Goal: Task Accomplishment & Management: Use online tool/utility

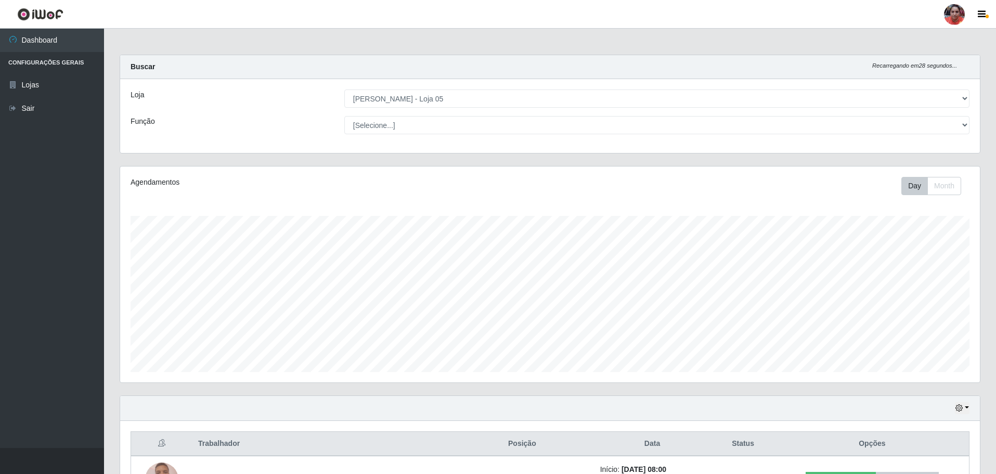
select select "252"
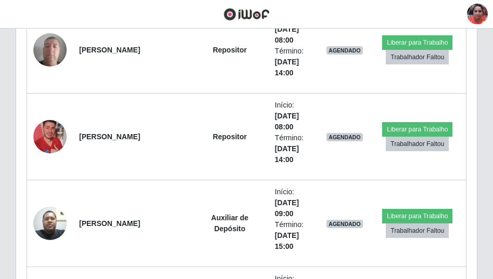
scroll to position [216, 460]
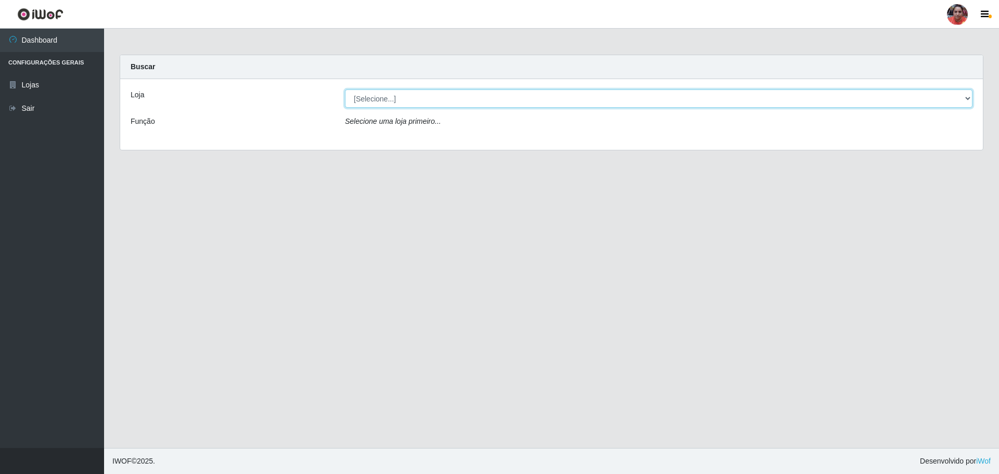
drag, startPoint x: 965, startPoint y: 100, endPoint x: 963, endPoint y: 106, distance: 5.4
click at [965, 100] on select "[Selecione...] Mar Vermelho - Loja 05" at bounding box center [658, 98] width 627 height 18
select select "252"
click at [345, 89] on select "[Selecione...] Mar Vermelho - Loja 05" at bounding box center [658, 98] width 627 height 18
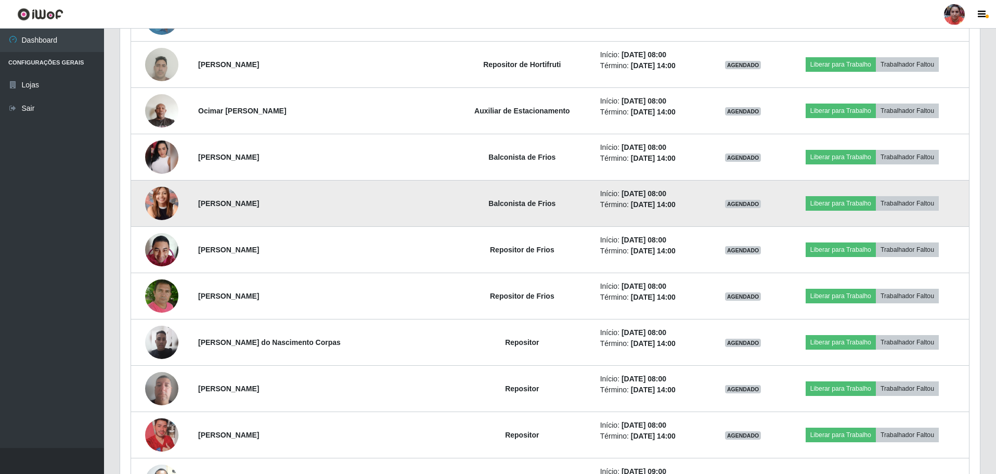
scroll to position [364, 0]
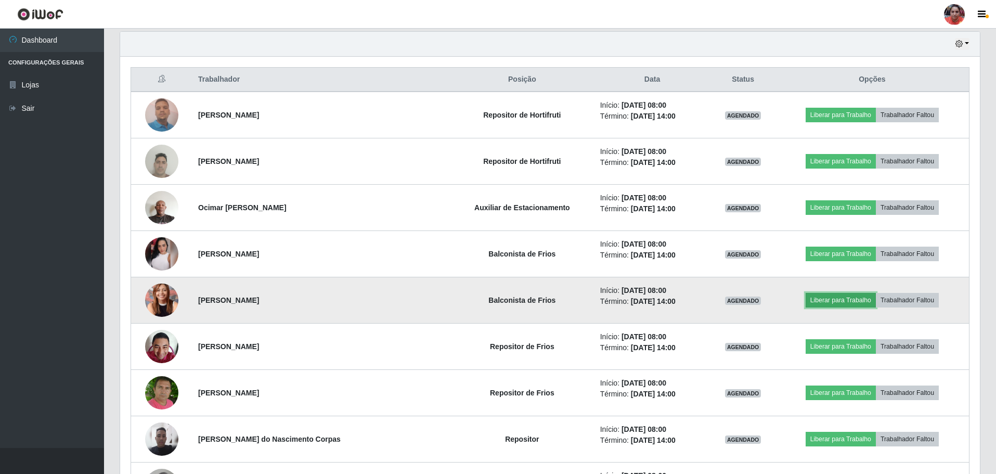
click at [831, 300] on button "Liberar para Trabalho" at bounding box center [841, 300] width 70 height 15
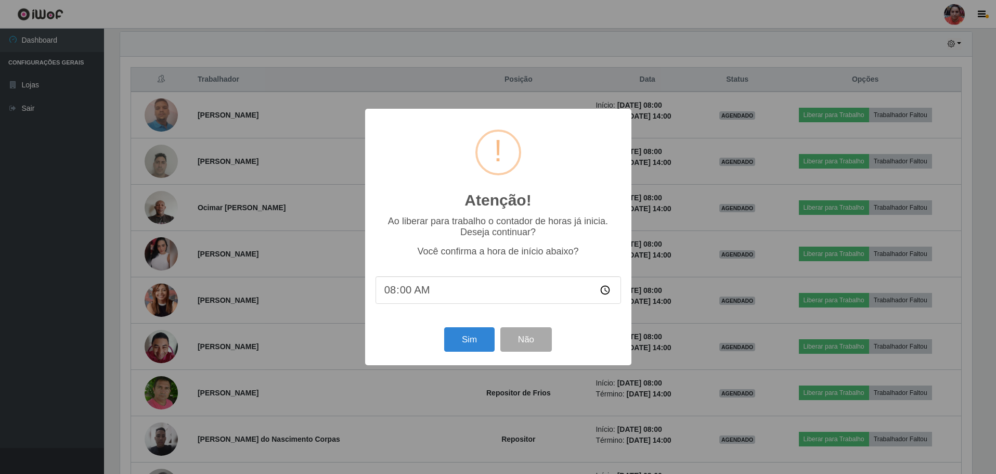
scroll to position [216, 855]
click at [474, 339] on button "Sim" at bounding box center [470, 339] width 50 height 24
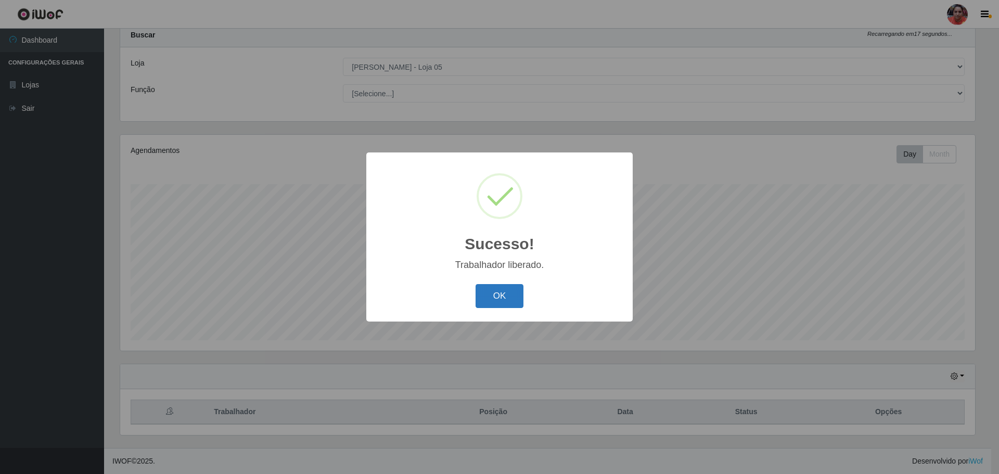
click at [501, 300] on button "OK" at bounding box center [500, 296] width 48 height 24
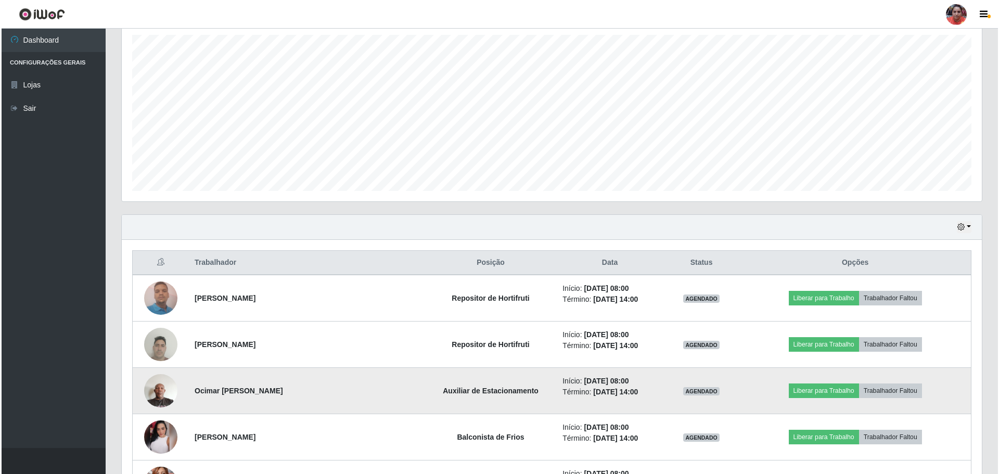
scroll to position [240, 0]
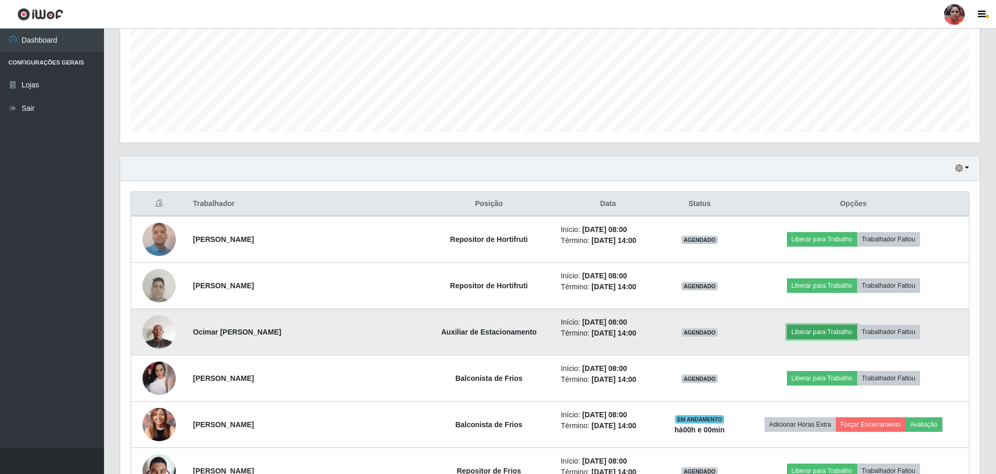
click at [830, 336] on button "Liberar para Trabalho" at bounding box center [822, 332] width 70 height 15
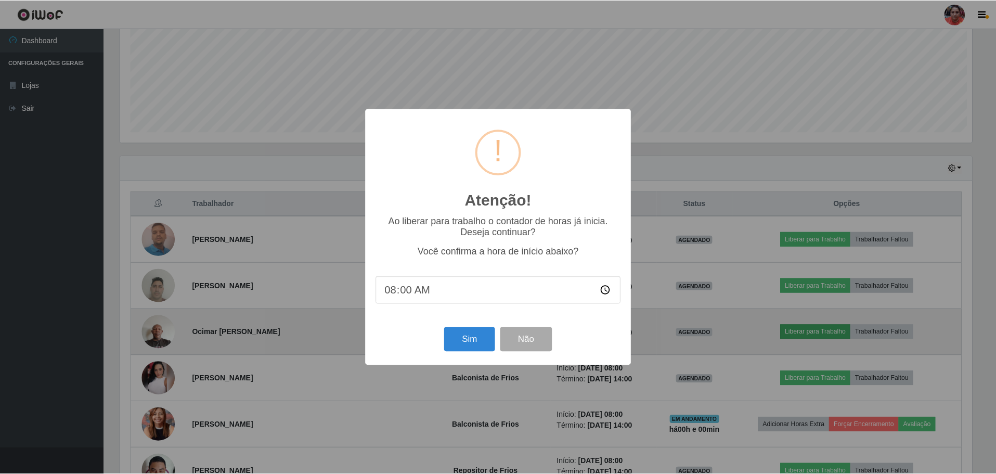
scroll to position [216, 855]
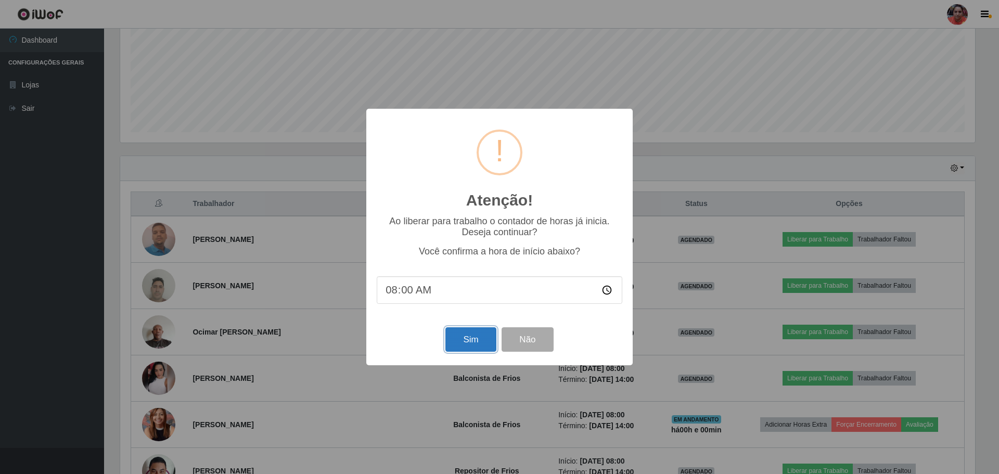
click at [468, 336] on button "Sim" at bounding box center [470, 339] width 50 height 24
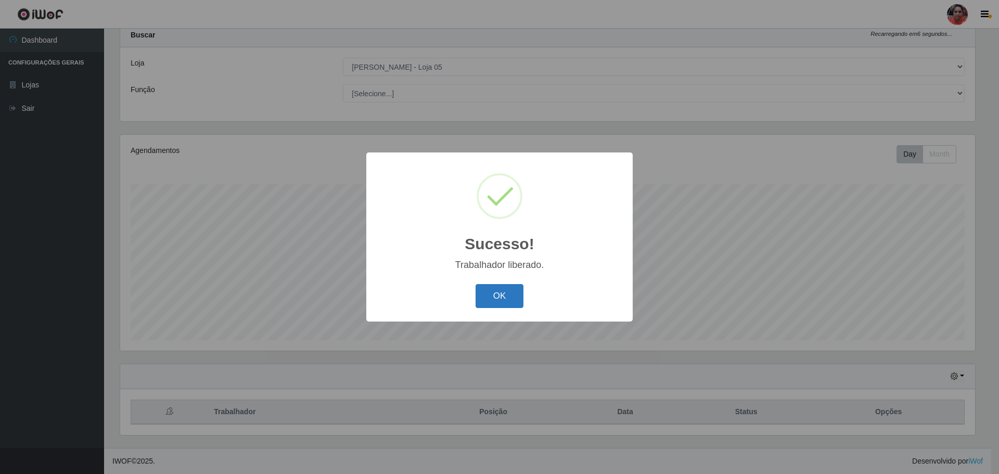
click at [493, 299] on button "OK" at bounding box center [500, 296] width 48 height 24
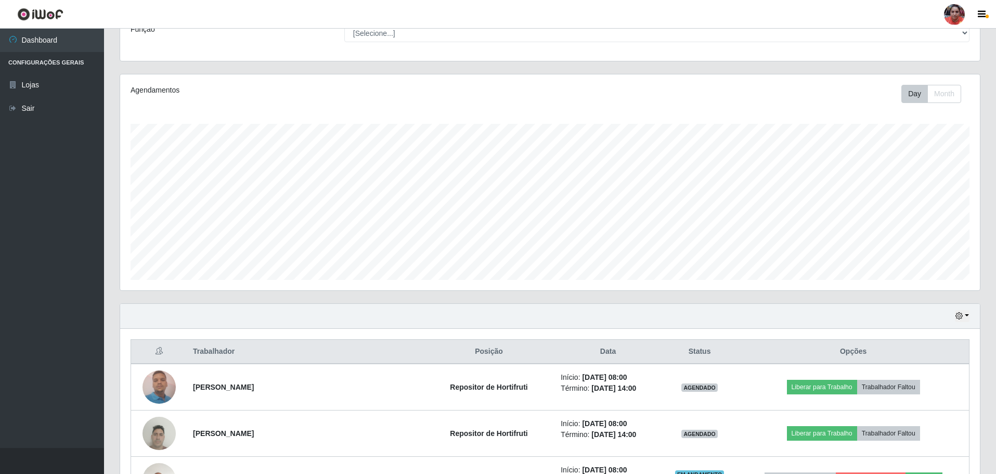
scroll to position [136, 0]
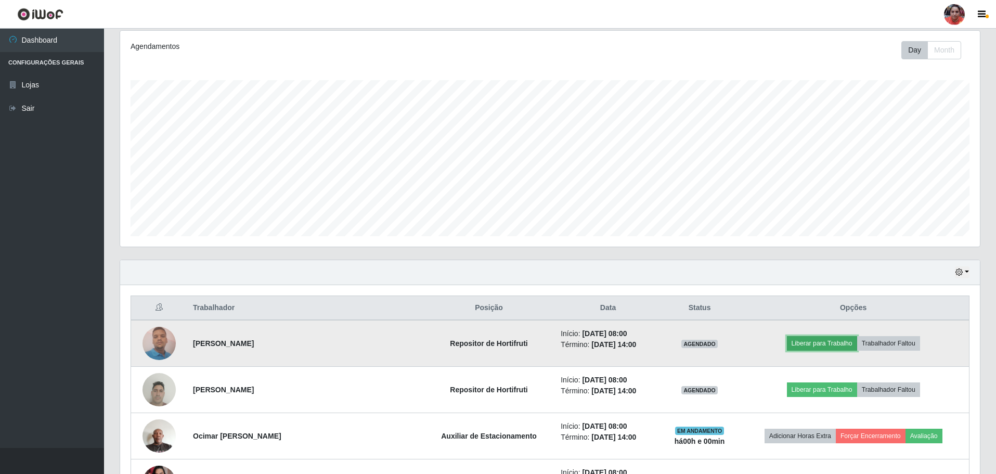
click at [806, 342] on button "Liberar para Trabalho" at bounding box center [822, 343] width 70 height 15
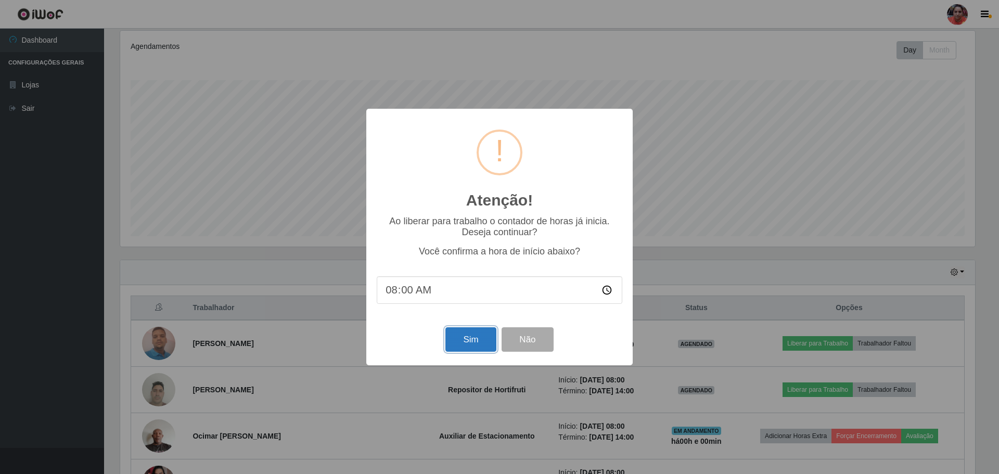
click at [471, 343] on button "Sim" at bounding box center [470, 339] width 50 height 24
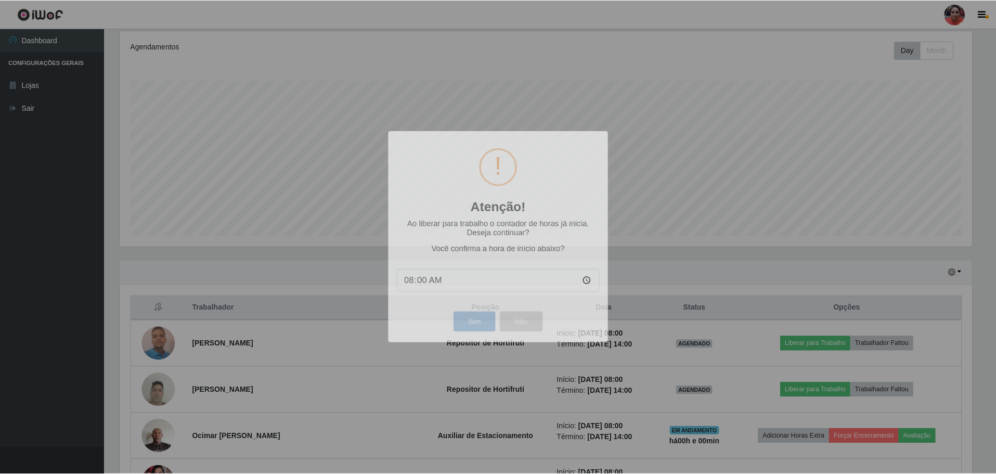
scroll to position [0, 0]
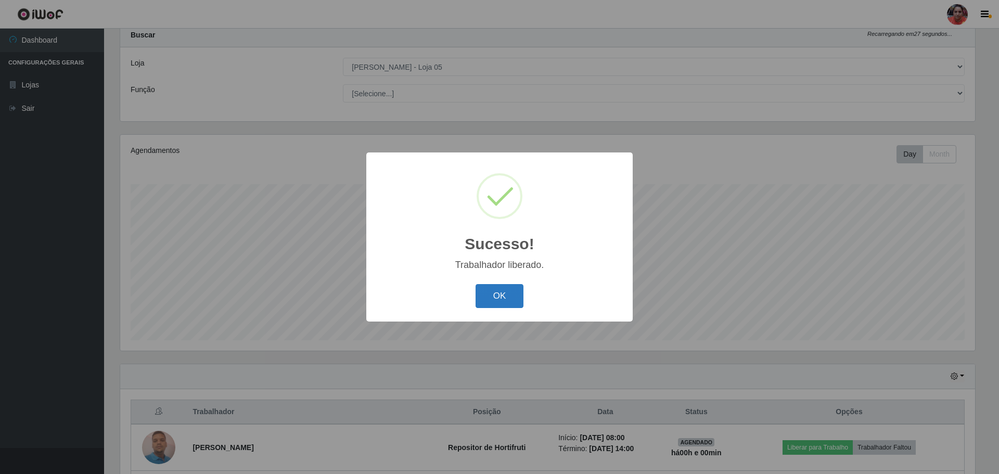
click at [516, 295] on button "OK" at bounding box center [500, 296] width 48 height 24
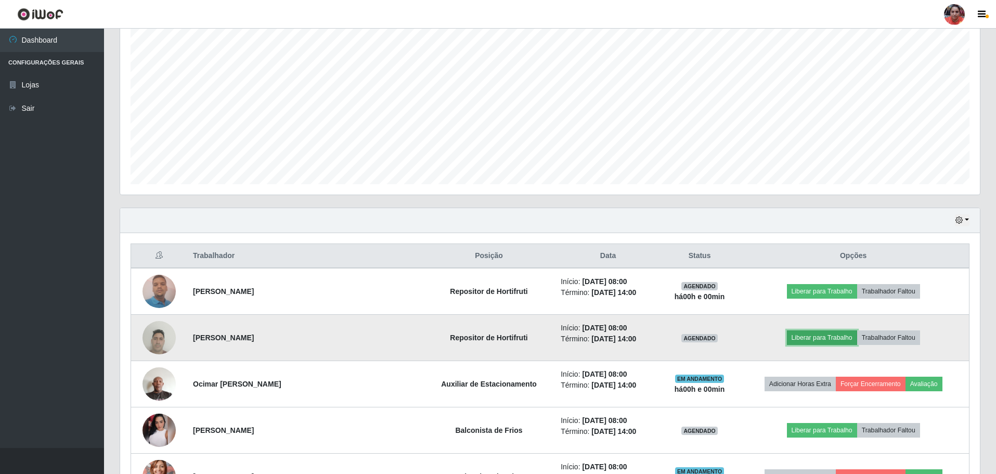
click at [803, 334] on button "Liberar para Trabalho" at bounding box center [822, 337] width 70 height 15
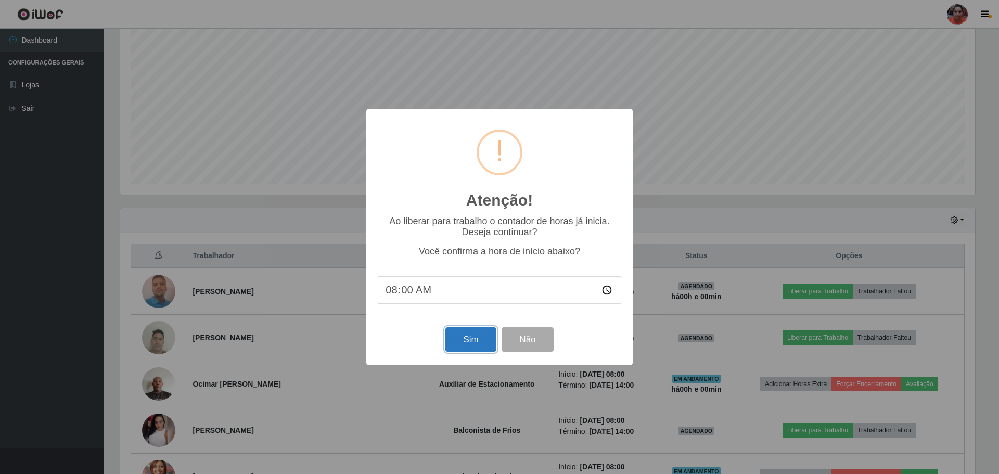
click at [472, 347] on button "Sim" at bounding box center [470, 339] width 50 height 24
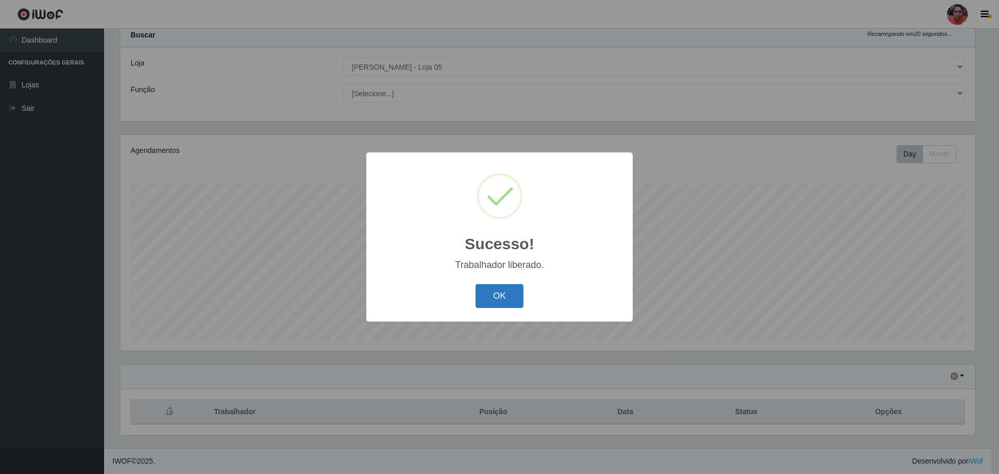
click at [491, 297] on button "OK" at bounding box center [500, 296] width 48 height 24
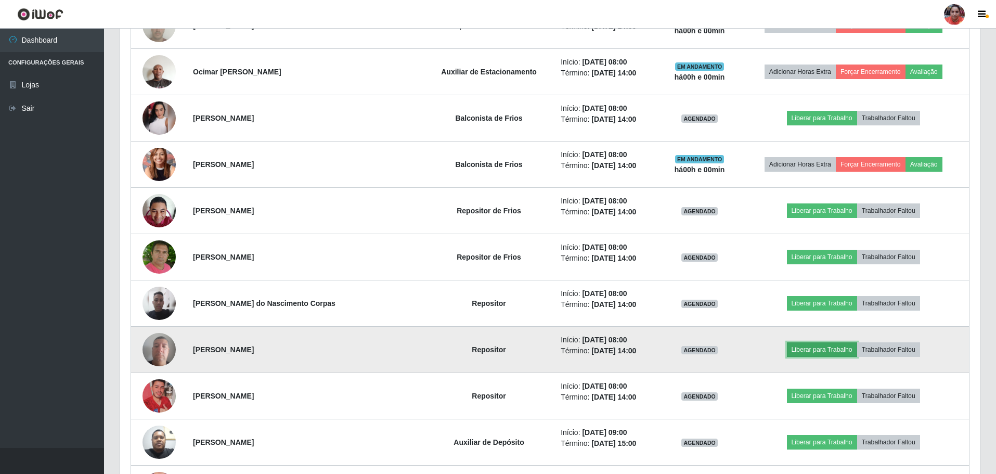
click at [804, 351] on button "Liberar para Trabalho" at bounding box center [822, 349] width 70 height 15
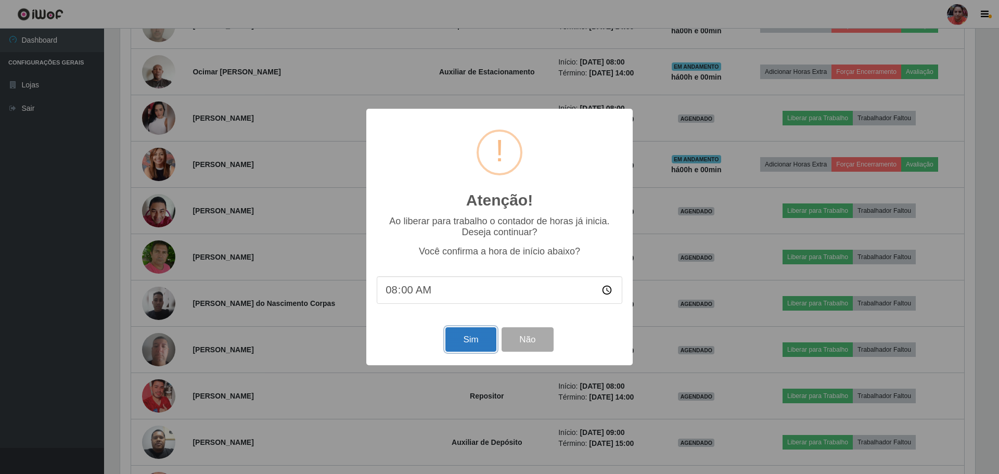
click at [468, 336] on button "Sim" at bounding box center [470, 339] width 50 height 24
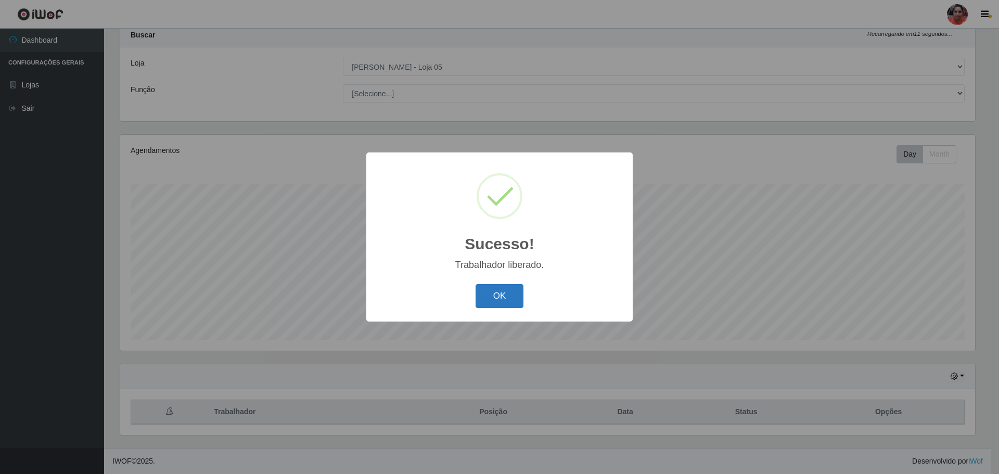
click at [489, 303] on button "OK" at bounding box center [500, 296] width 48 height 24
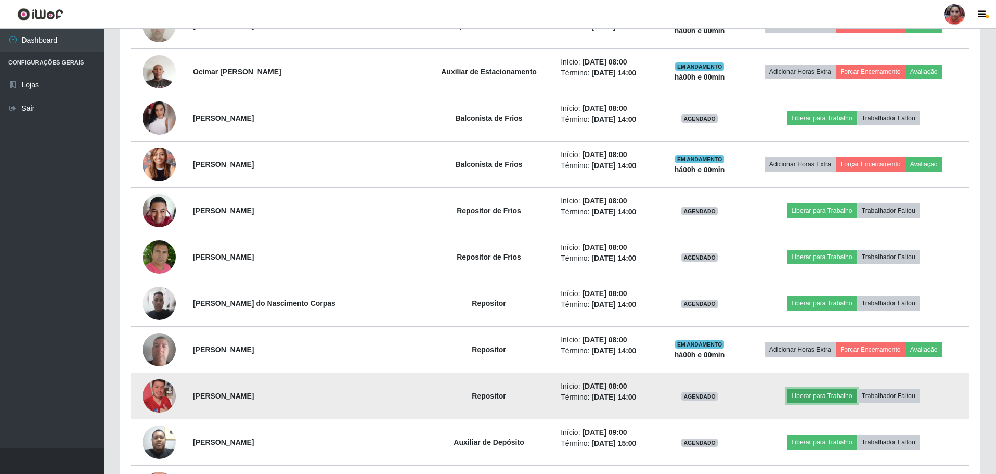
click at [806, 396] on button "Liberar para Trabalho" at bounding box center [822, 396] width 70 height 15
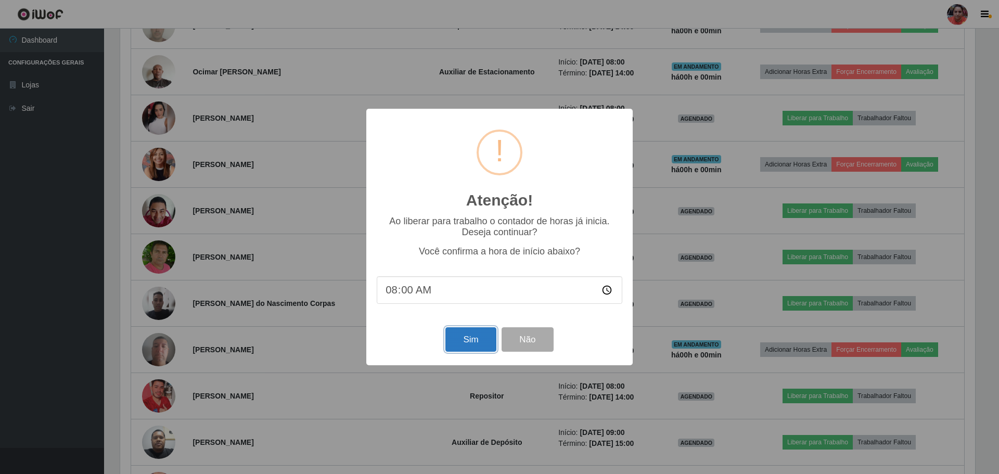
click at [462, 343] on button "Sim" at bounding box center [470, 339] width 50 height 24
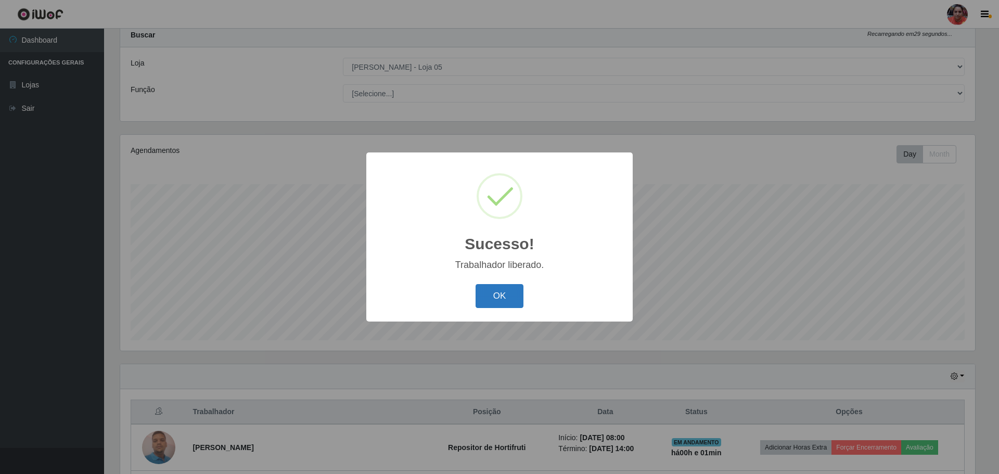
click at [490, 288] on button "OK" at bounding box center [500, 296] width 48 height 24
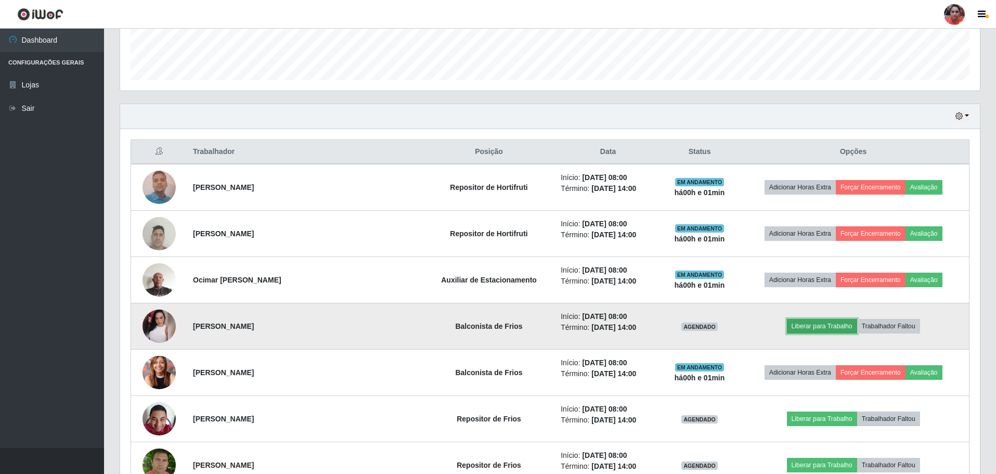
click at [825, 328] on button "Liberar para Trabalho" at bounding box center [822, 326] width 70 height 15
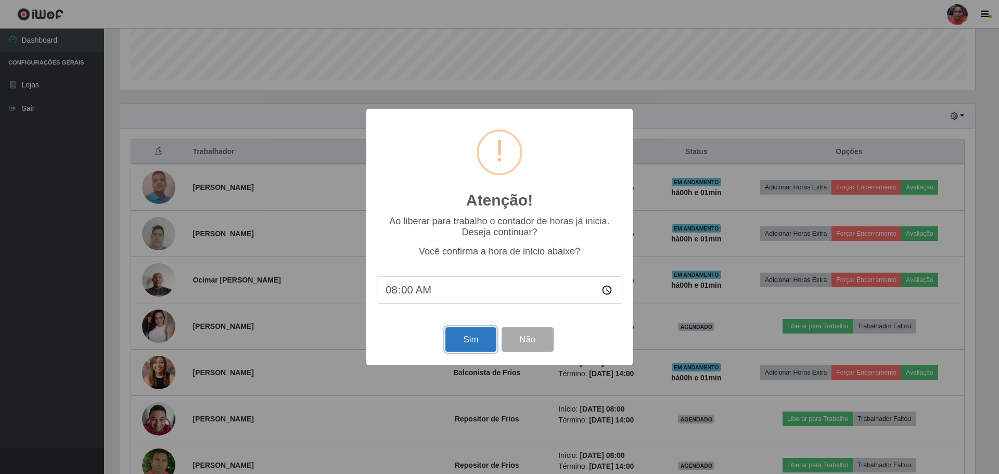
click at [466, 341] on button "Sim" at bounding box center [470, 339] width 50 height 24
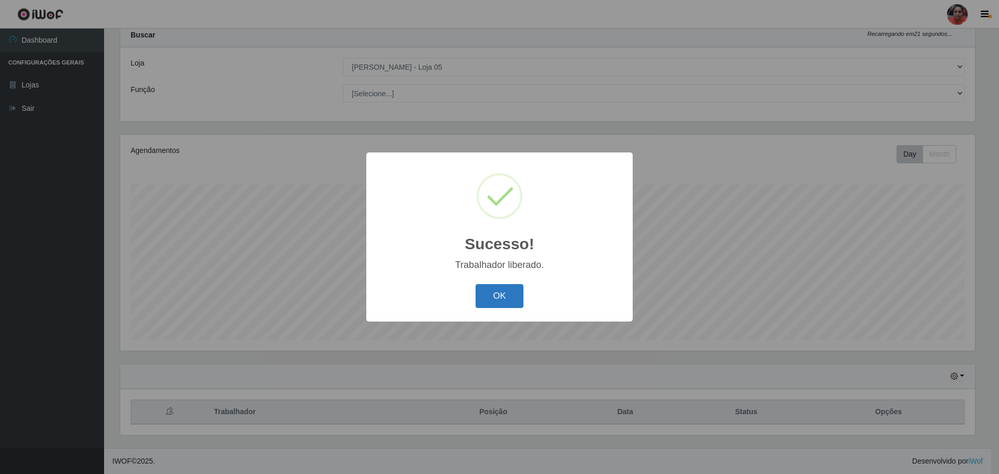
click at [496, 293] on button "OK" at bounding box center [500, 296] width 48 height 24
